Goal: Transaction & Acquisition: Purchase product/service

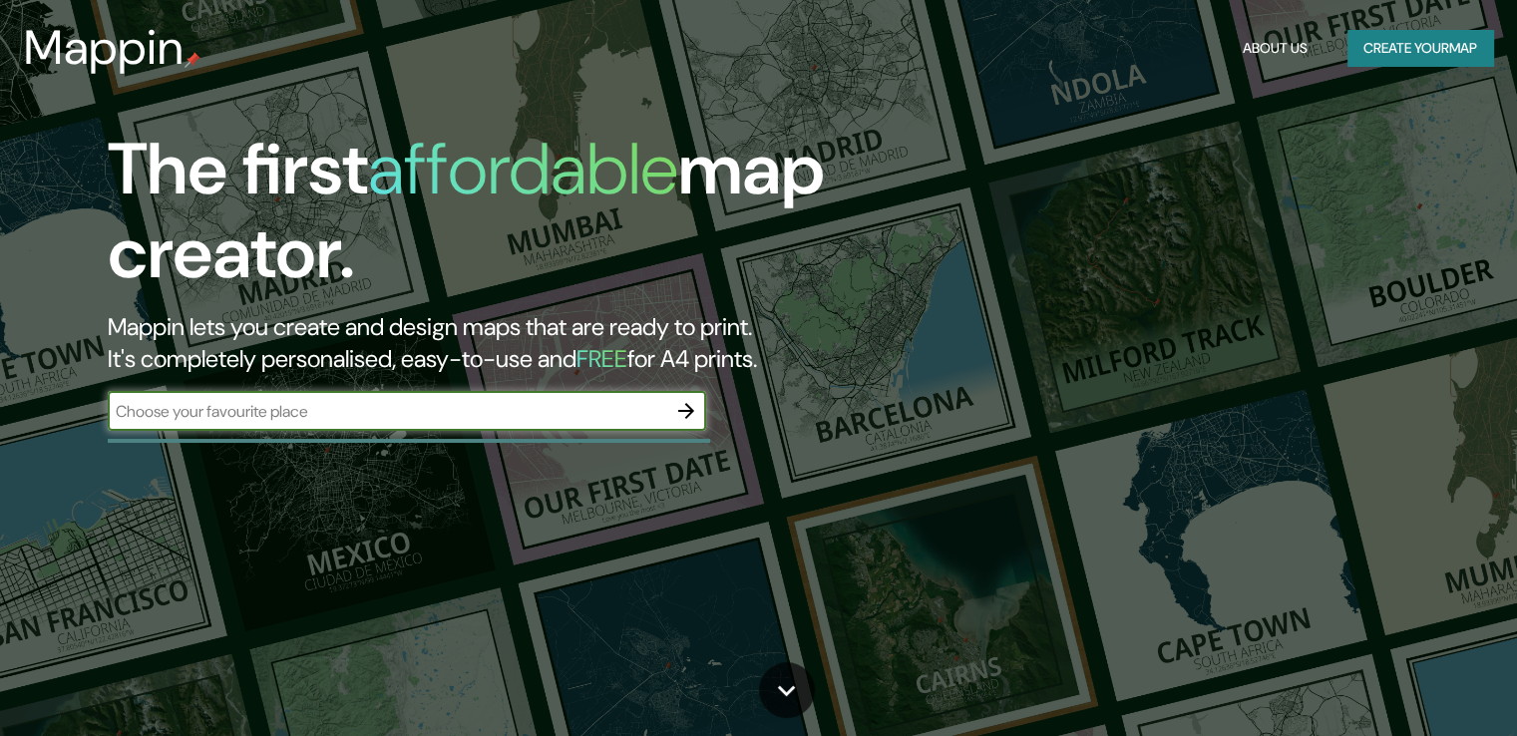
click at [388, 412] on input "text" at bounding box center [387, 411] width 558 height 23
type input "bodega [PERSON_NAME]"
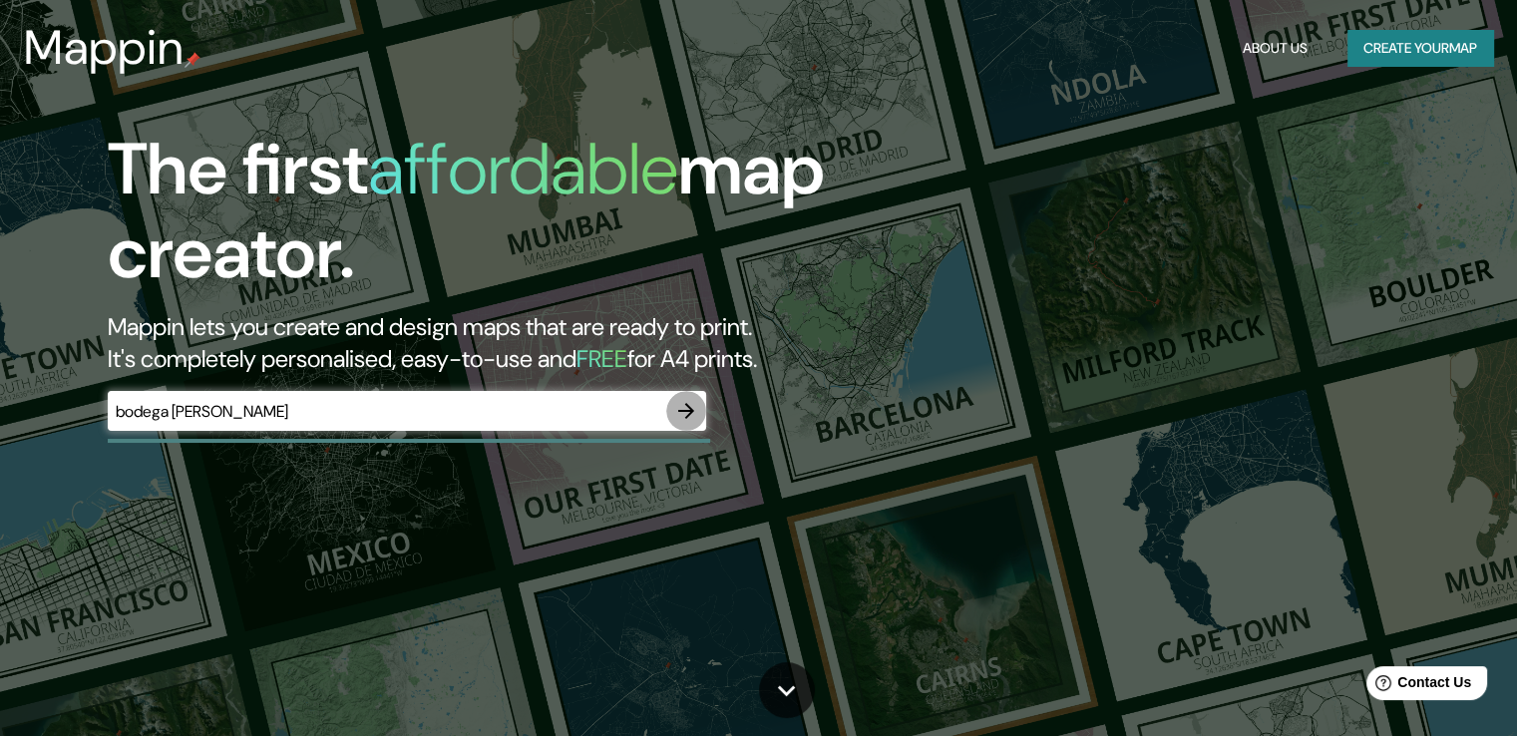
click at [677, 413] on icon "button" at bounding box center [686, 411] width 24 height 24
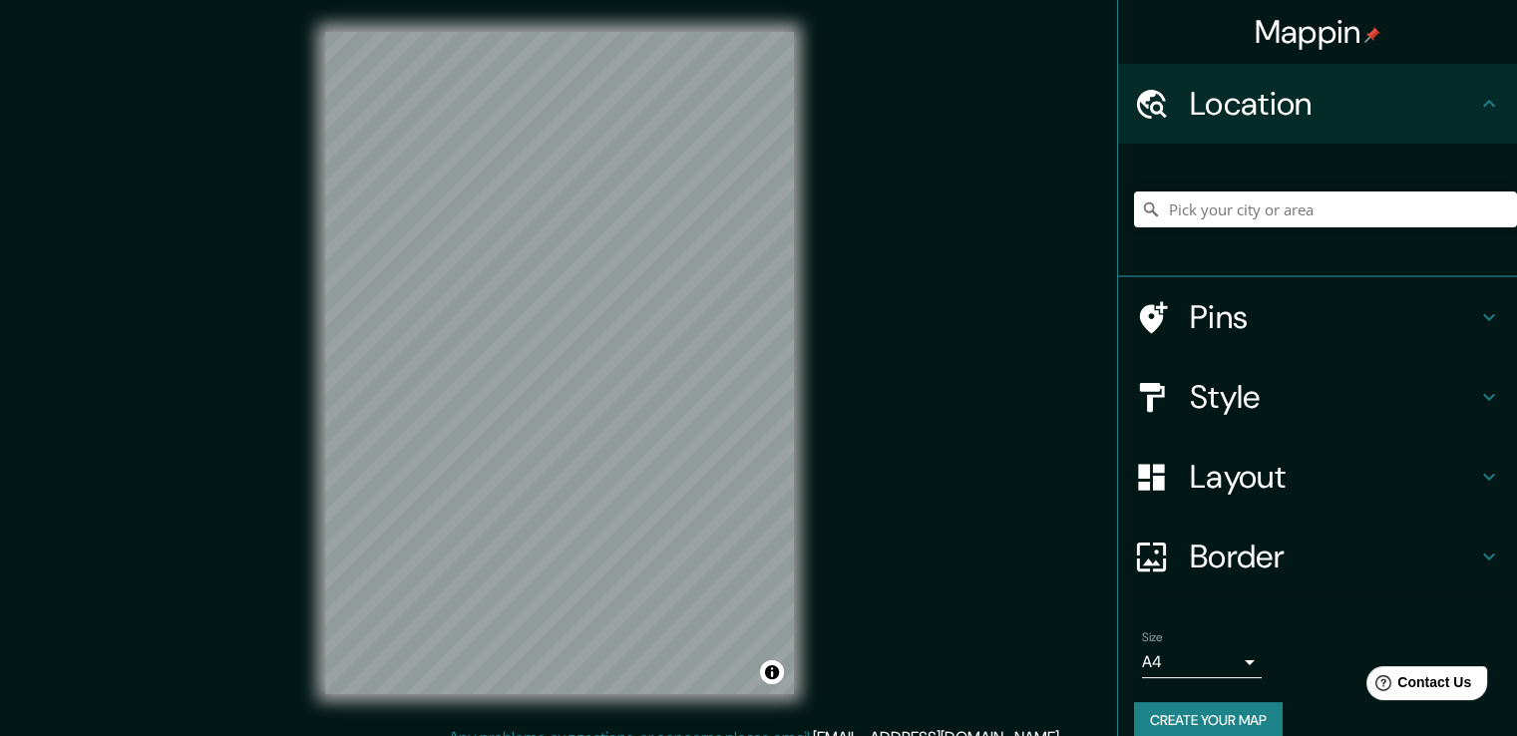
scroll to position [26, 0]
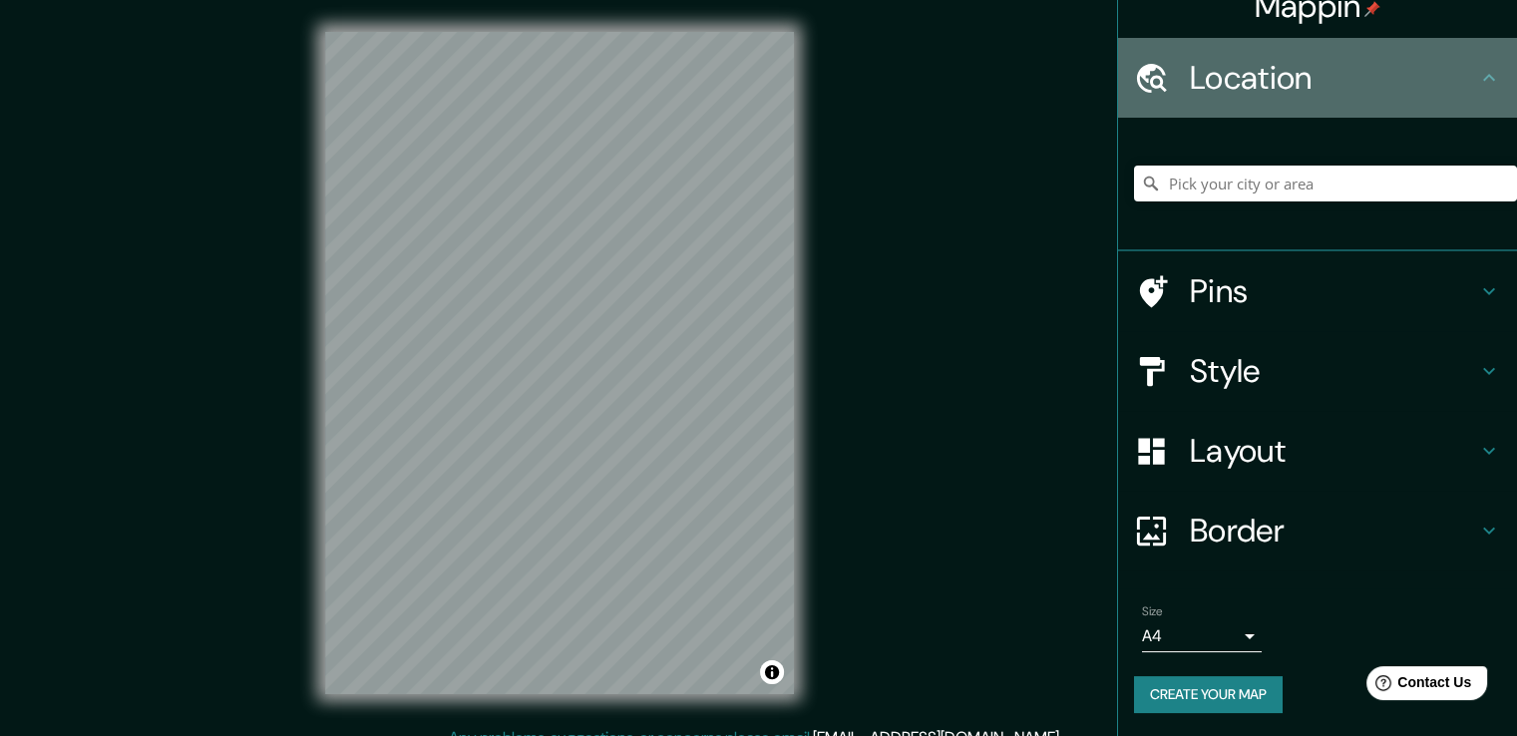
click at [1400, 69] on h4 "Location" at bounding box center [1333, 78] width 287 height 40
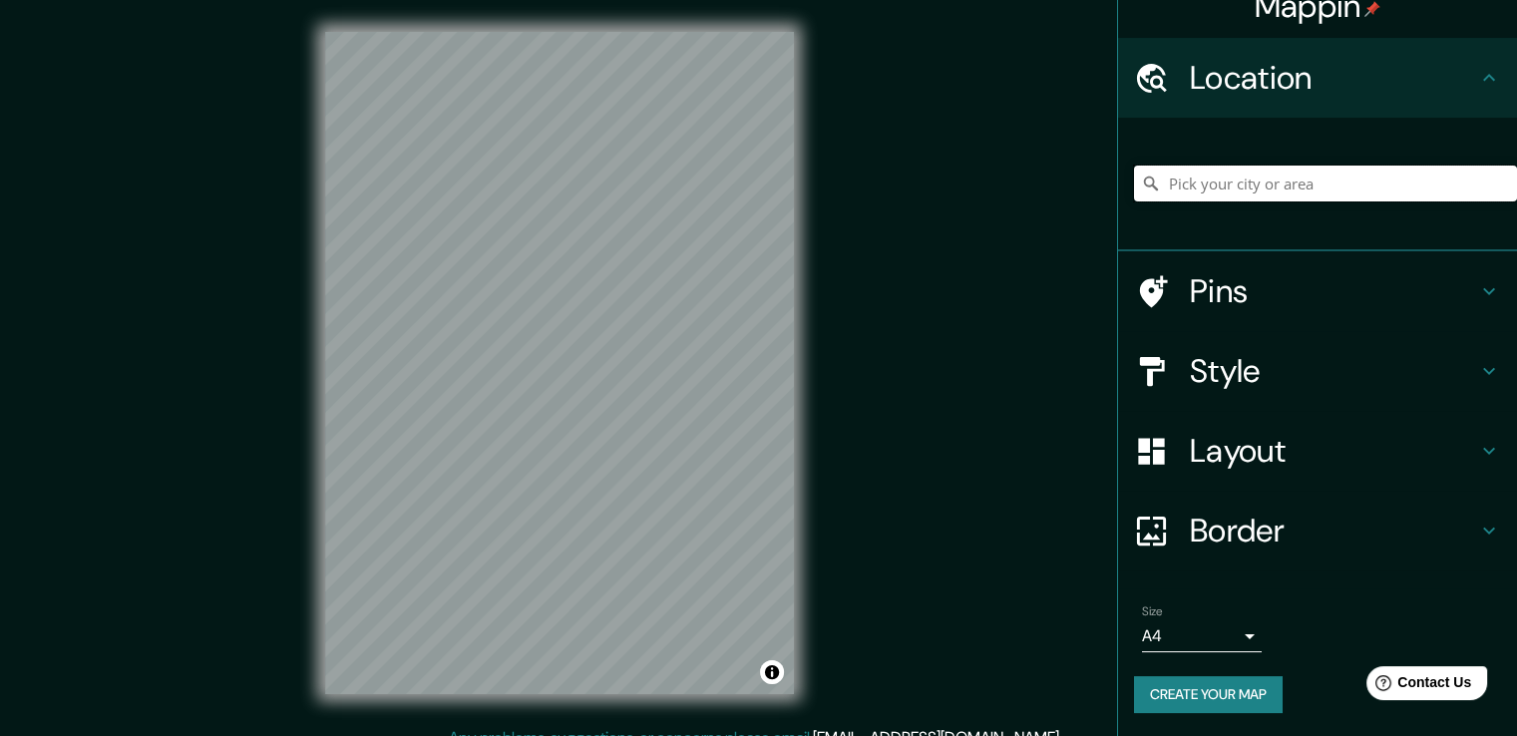
click at [1304, 184] on input "Pick your city or area" at bounding box center [1325, 184] width 383 height 36
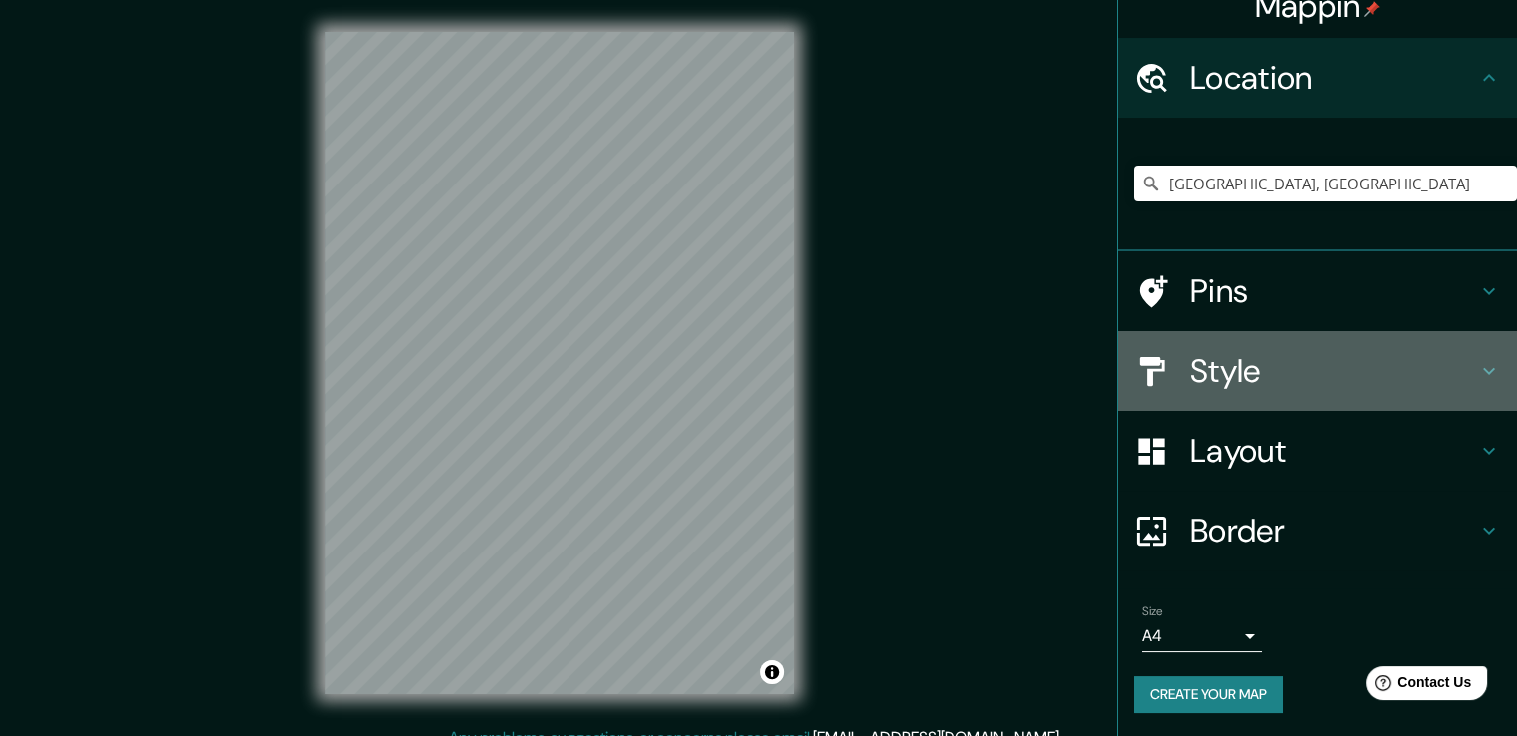
click at [1477, 368] on icon at bounding box center [1489, 371] width 24 height 24
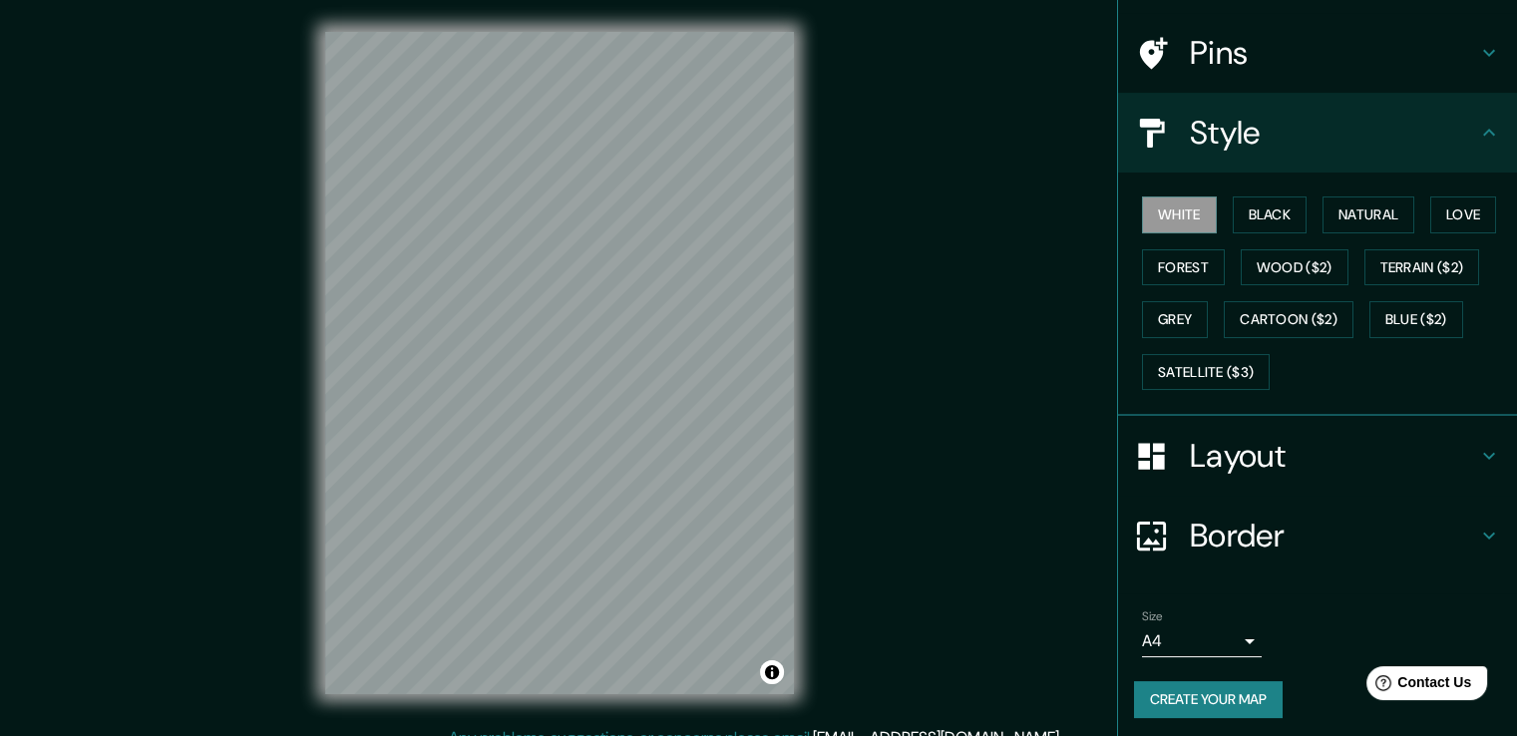
scroll to position [136, 0]
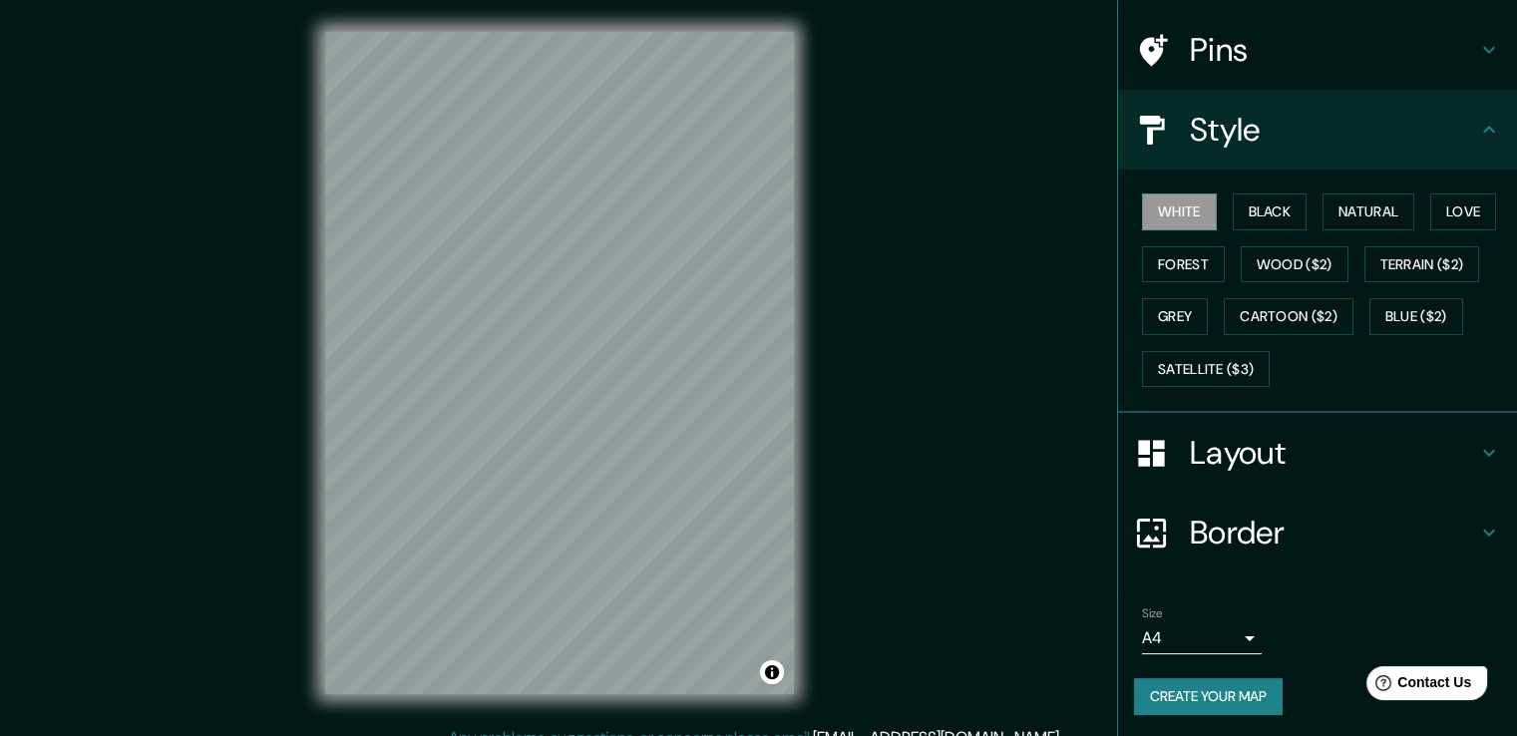
click at [1436, 452] on h4 "Layout" at bounding box center [1333, 453] width 287 height 40
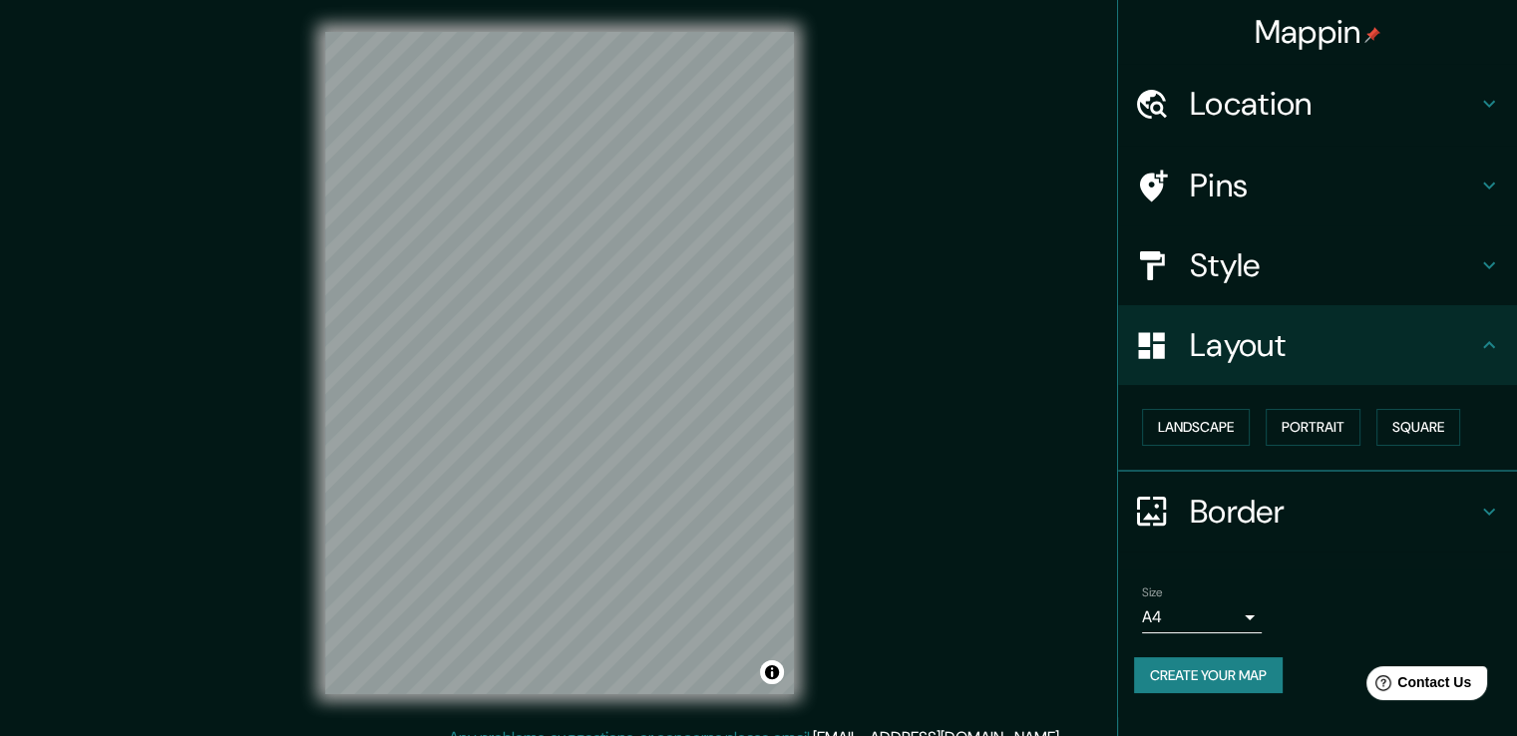
scroll to position [22, 0]
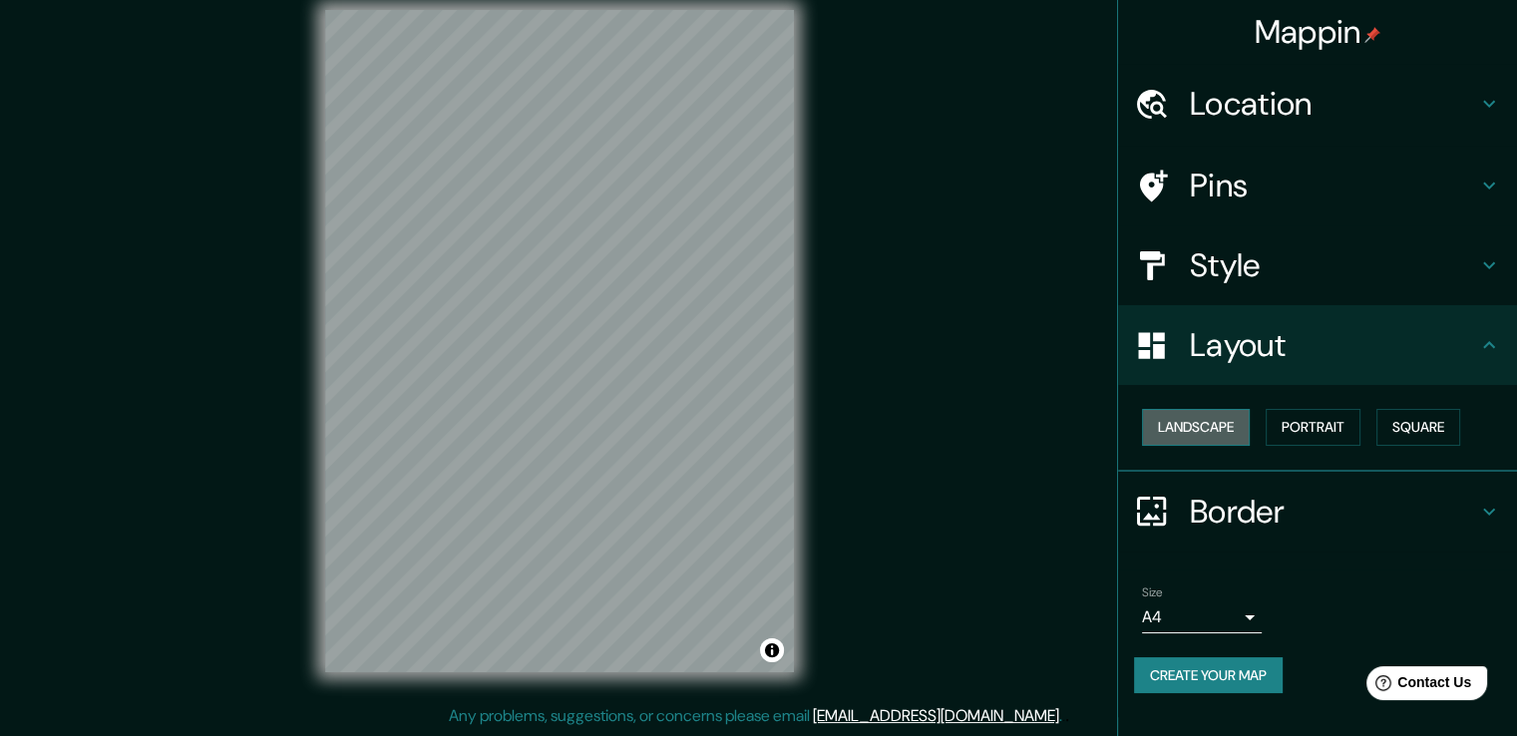
click at [1222, 428] on button "Landscape" at bounding box center [1196, 427] width 108 height 37
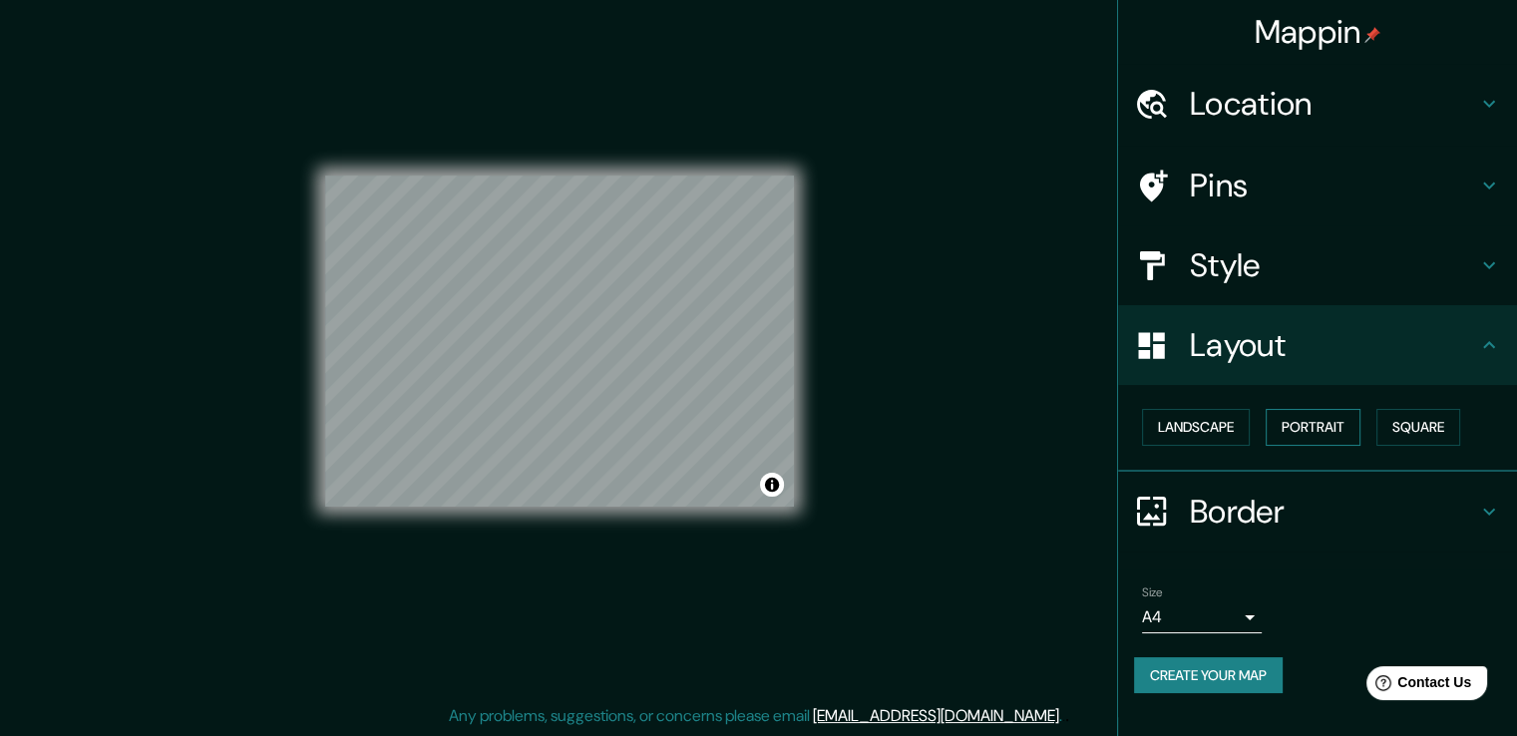
click at [1294, 425] on button "Portrait" at bounding box center [1312, 427] width 95 height 37
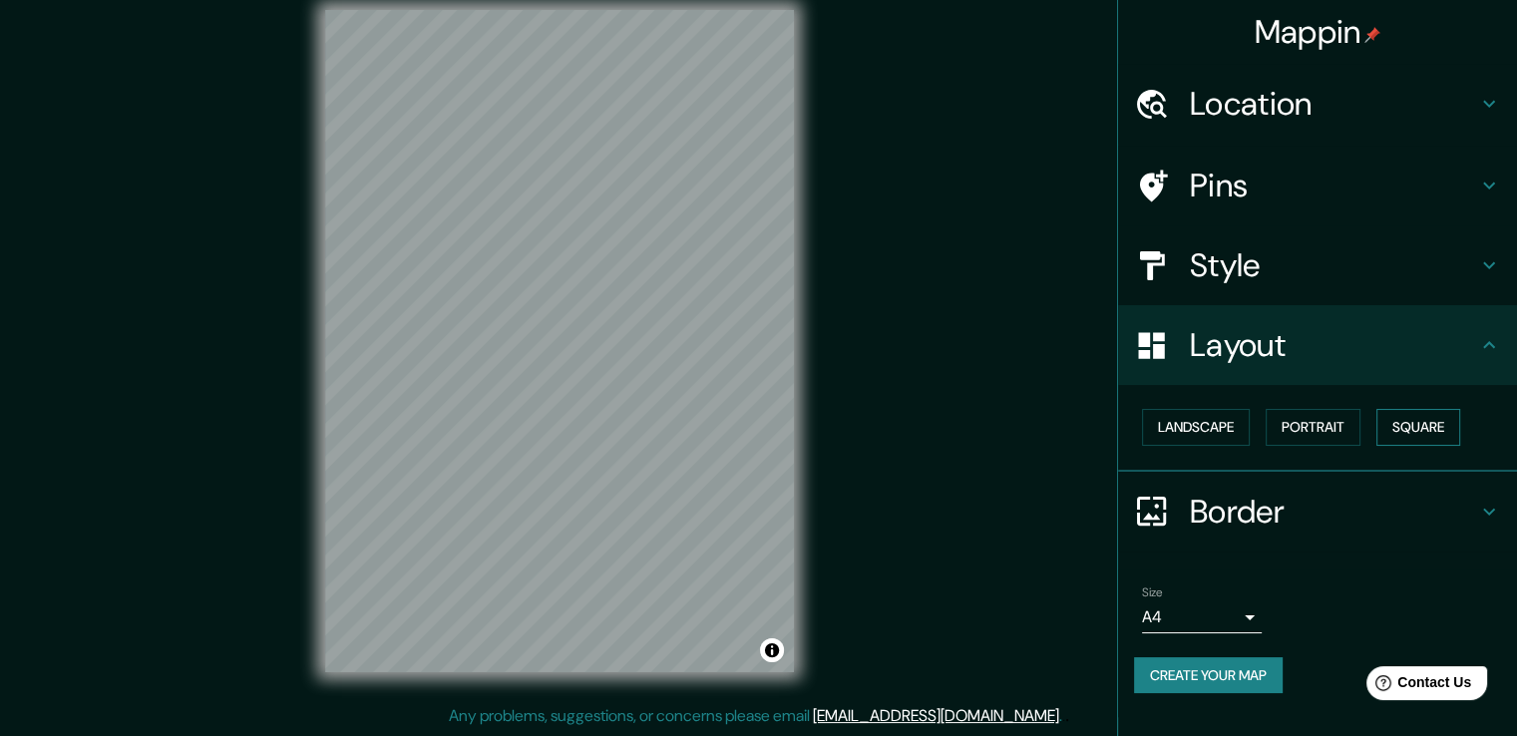
click at [1436, 427] on button "Square" at bounding box center [1418, 427] width 84 height 37
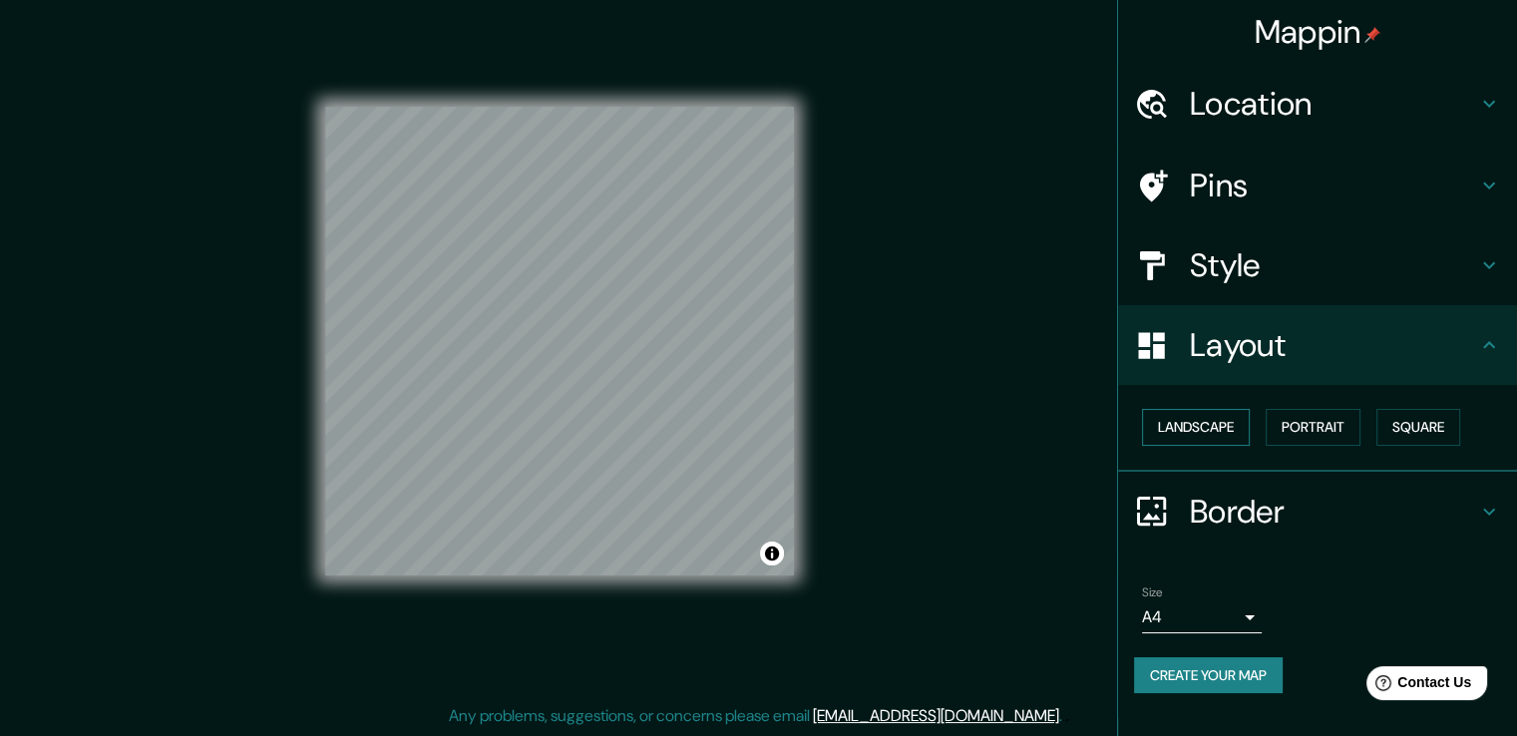
click at [1206, 422] on button "Landscape" at bounding box center [1196, 427] width 108 height 37
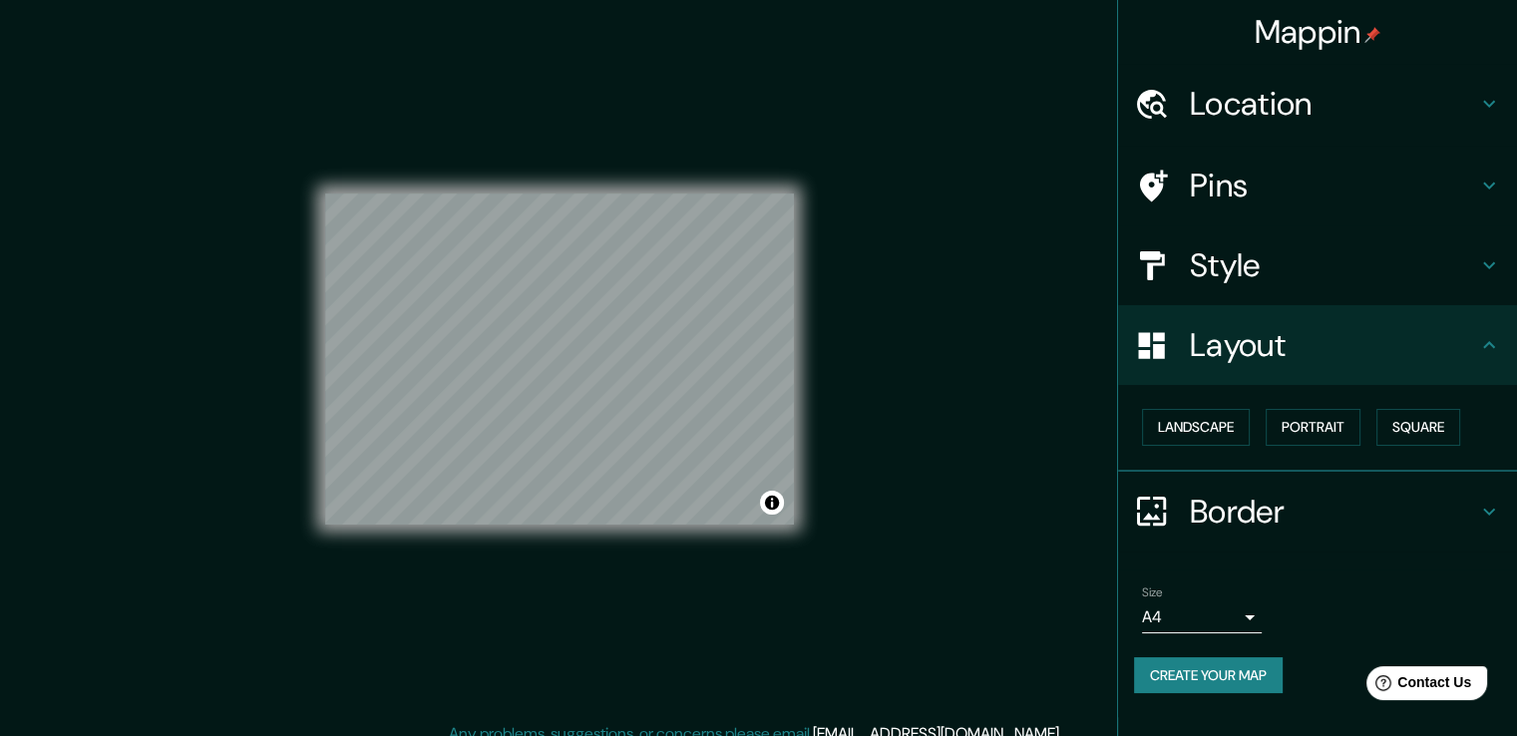
scroll to position [0, 0]
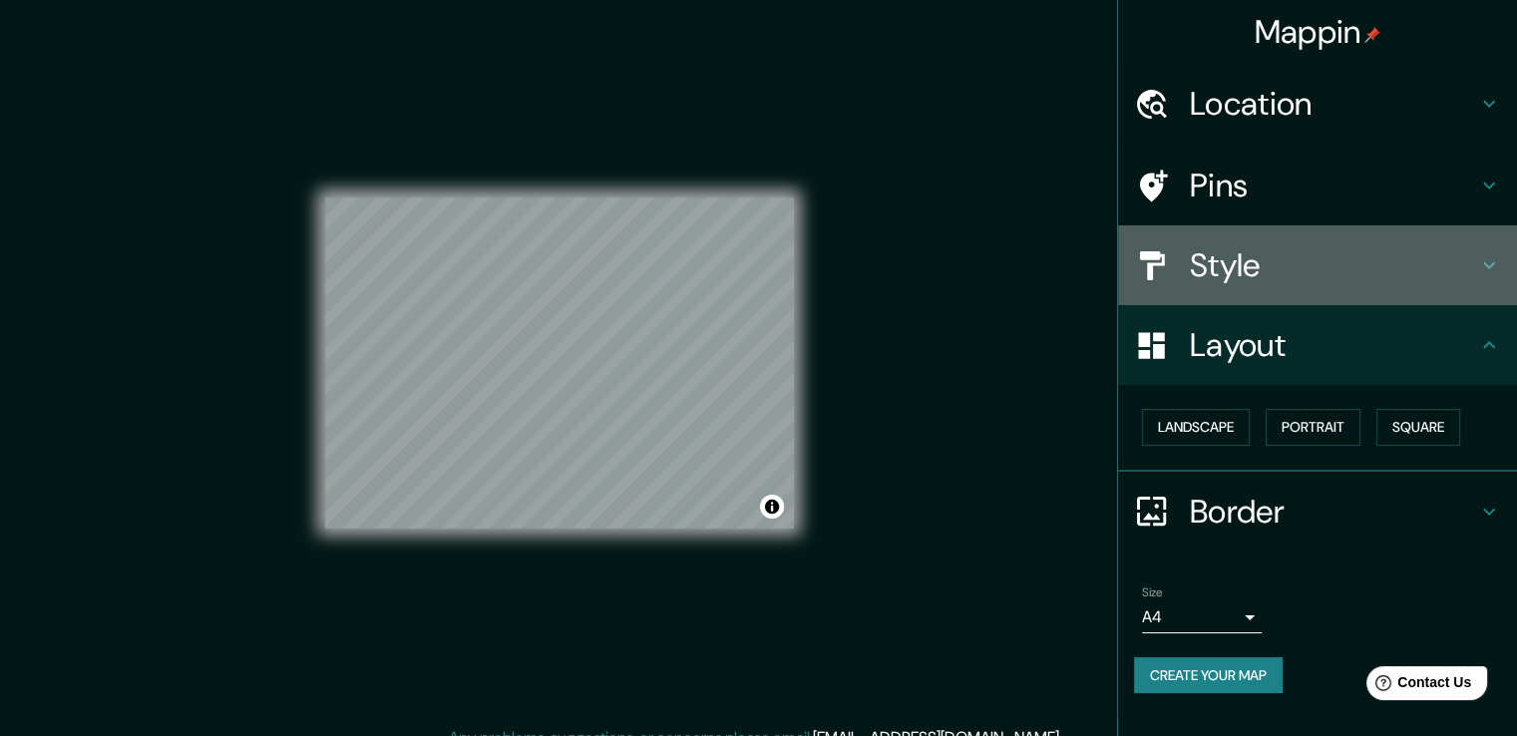
click at [1488, 270] on icon at bounding box center [1489, 265] width 24 height 24
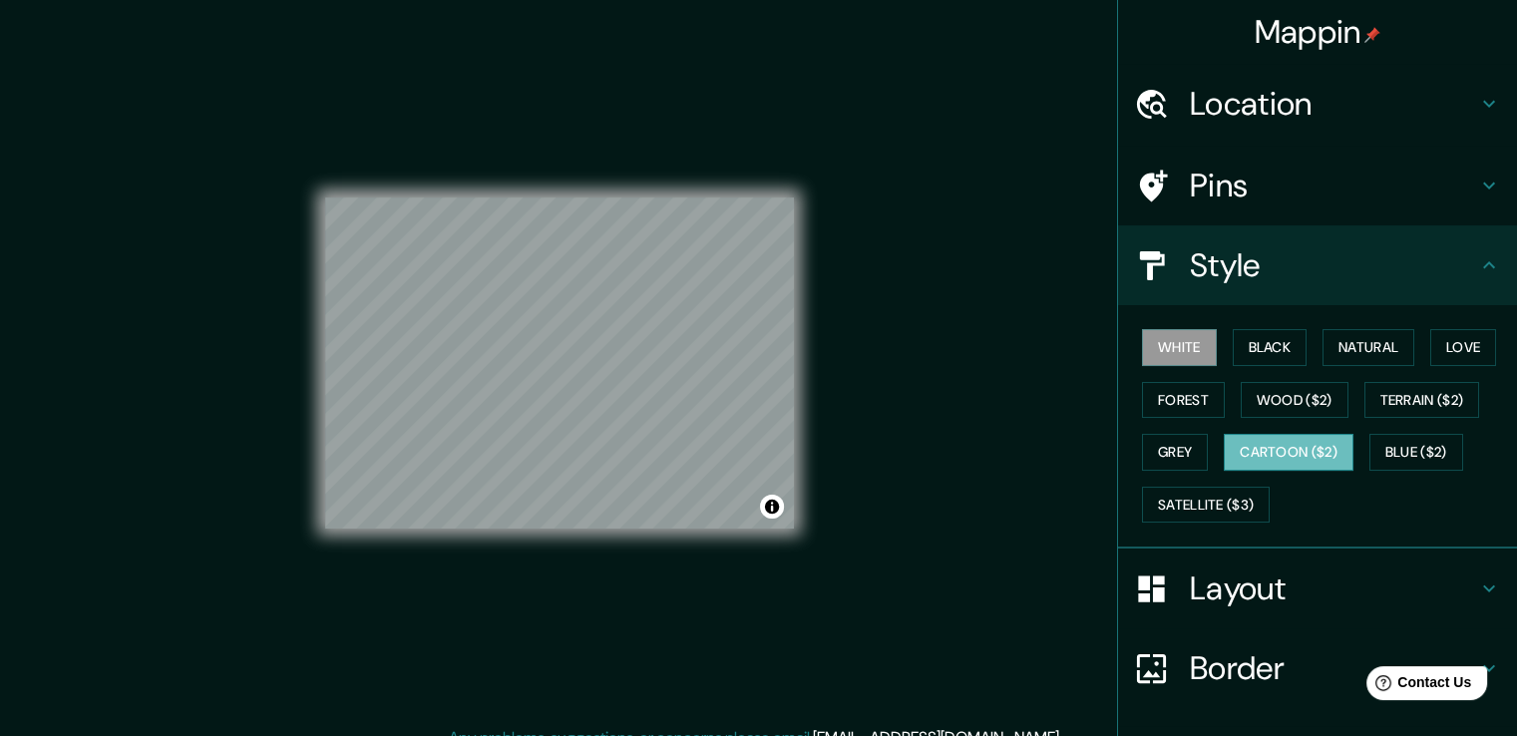
click at [1259, 449] on button "Cartoon ($2)" at bounding box center [1288, 452] width 130 height 37
click at [1248, 436] on button "Cartoon ($2)" at bounding box center [1288, 452] width 130 height 37
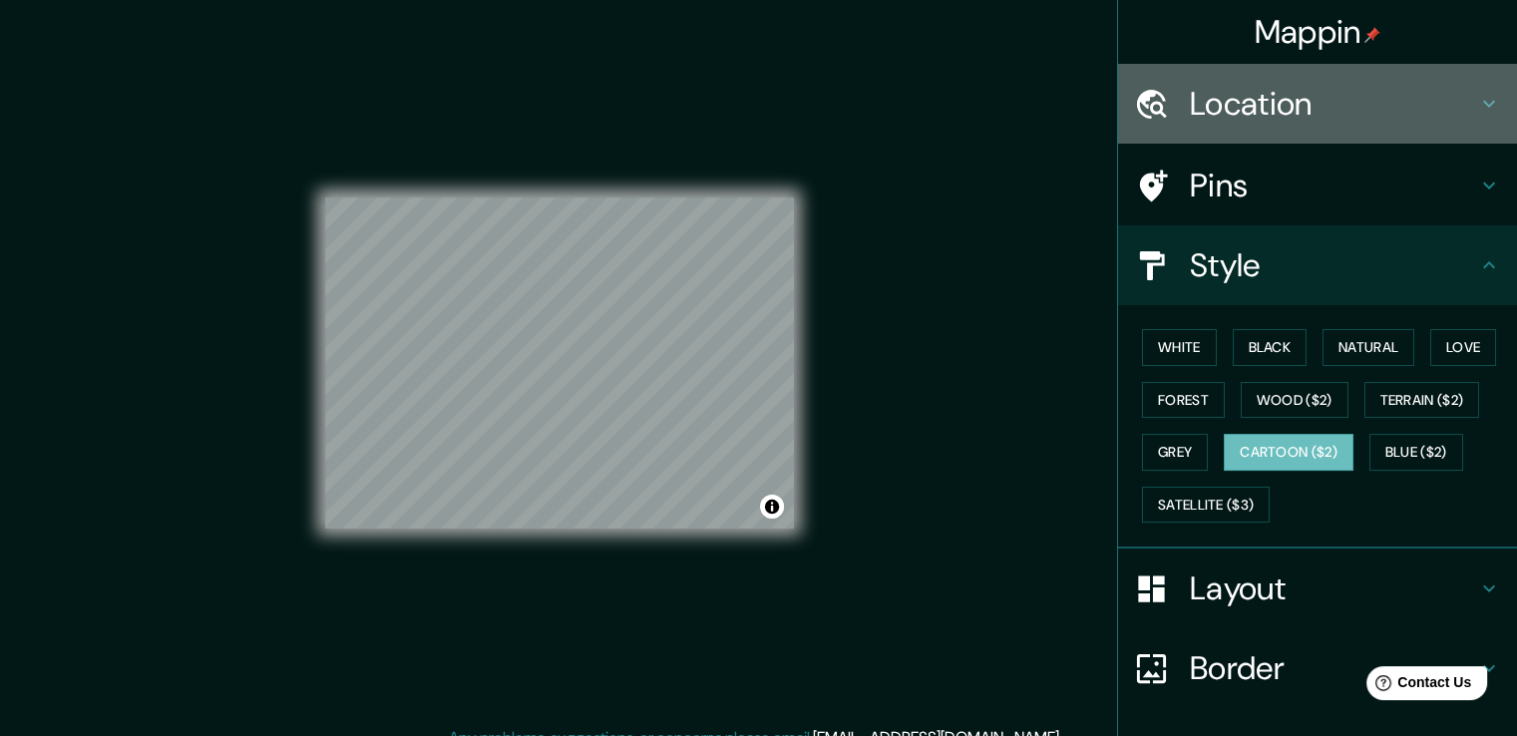
click at [1482, 117] on div "Location" at bounding box center [1317, 104] width 399 height 80
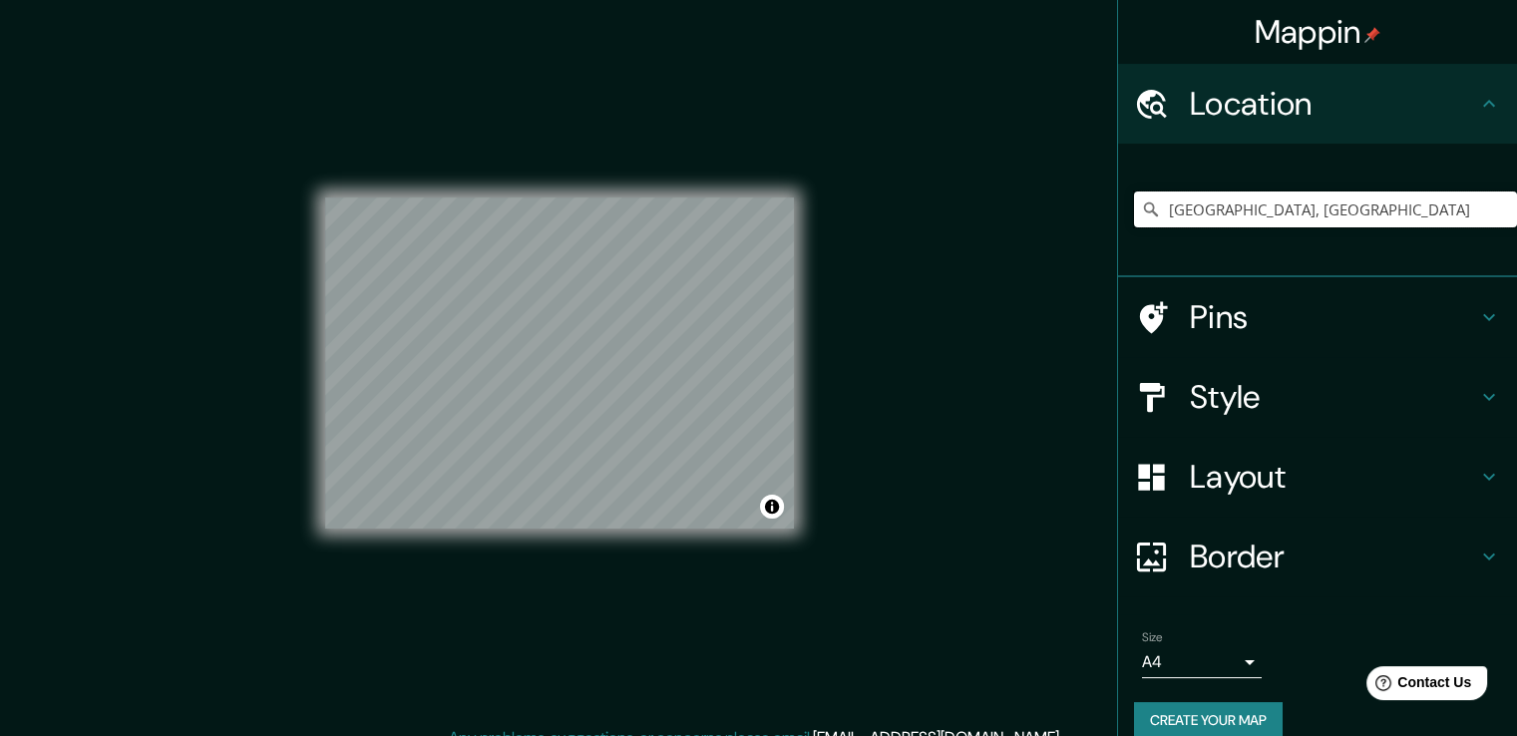
drag, startPoint x: 1149, startPoint y: 208, endPoint x: 1531, endPoint y: 241, distance: 383.3
click at [1516, 241] on html "Mappin Location [GEOGRAPHIC_DATA] [GEOGRAPHIC_DATA] [GEOGRAPHIC_DATA], [GEOGRAP…" at bounding box center [758, 368] width 1517 height 736
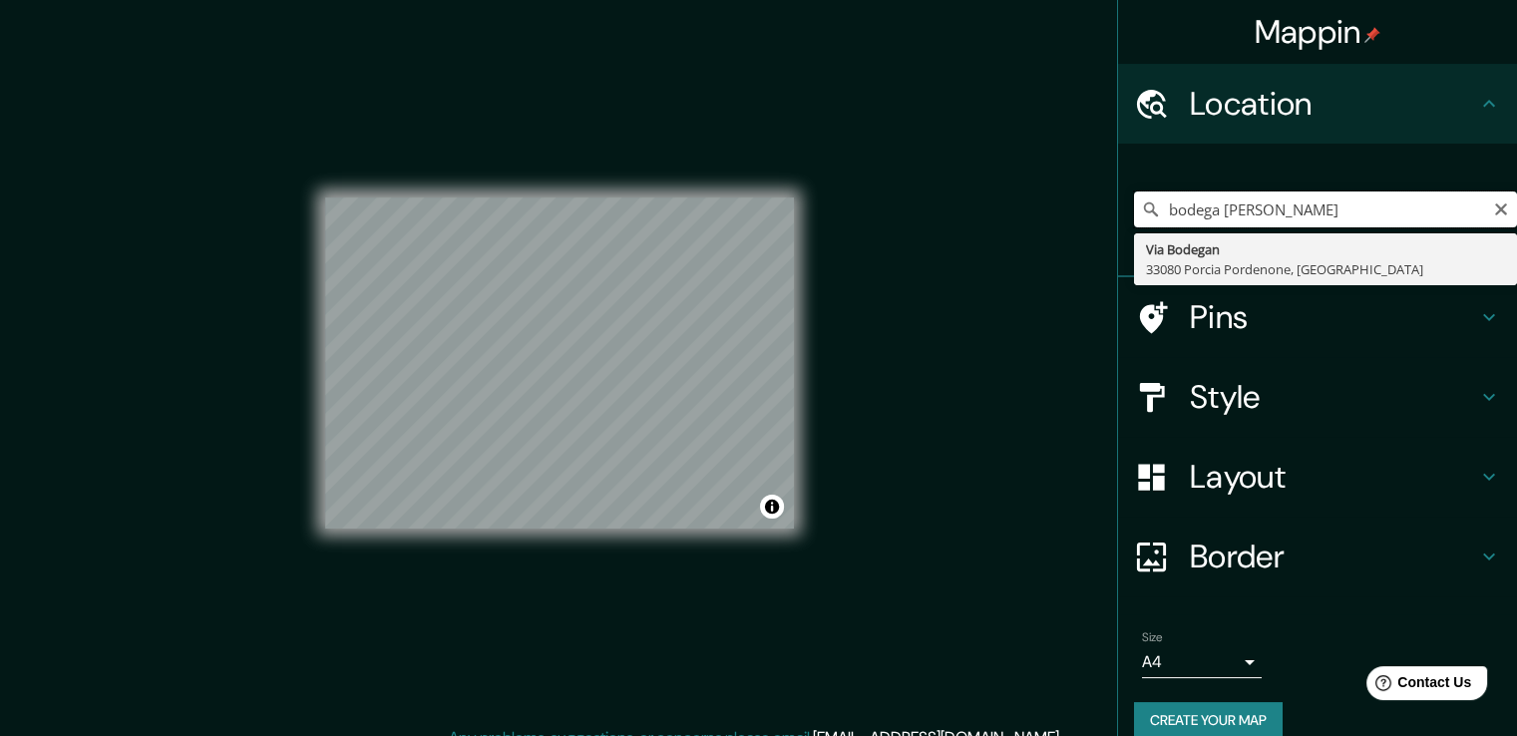
type input "[GEOGRAPHIC_DATA], [GEOGRAPHIC_DATA]"
